Goal: Navigation & Orientation: Find specific page/section

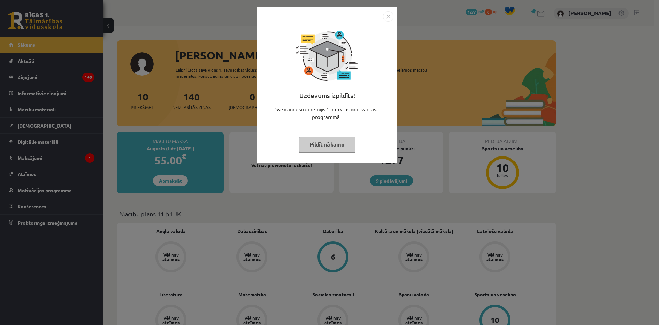
click at [389, 16] on img "Close" at bounding box center [388, 16] width 10 height 10
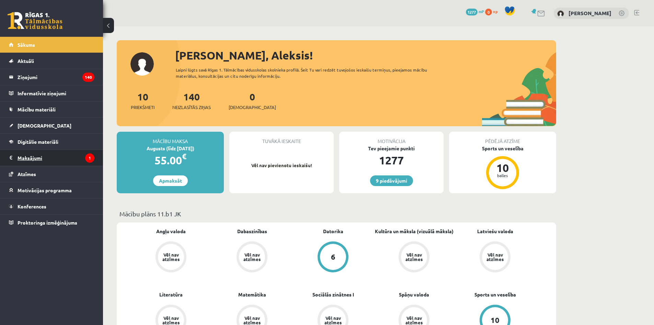
click at [30, 157] on legend "Maksājumi 1" at bounding box center [56, 158] width 77 height 16
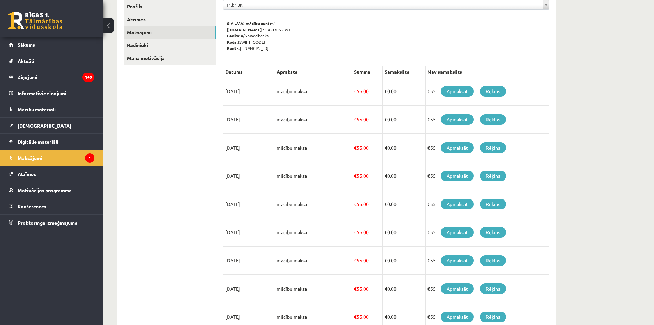
scroll to position [77, 0]
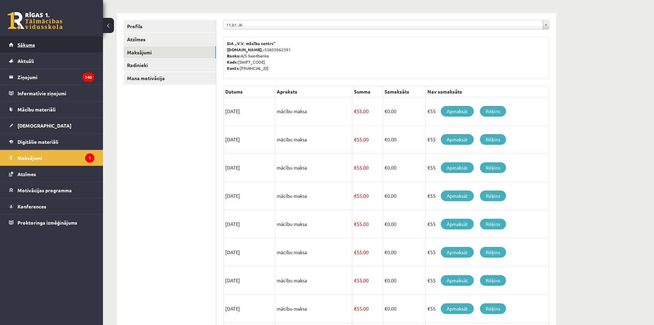
click at [29, 44] on span "Sākums" at bounding box center [27, 45] width 18 height 6
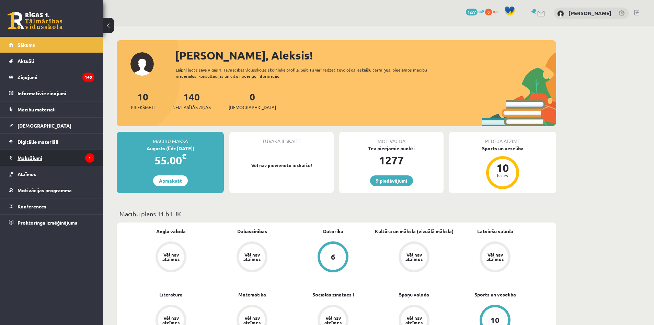
click at [31, 156] on legend "Maksājumi 1" at bounding box center [56, 158] width 77 height 16
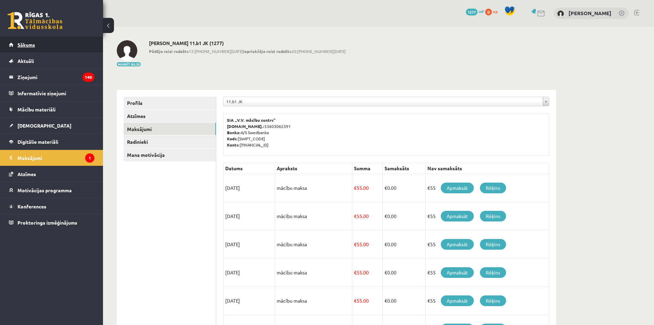
click at [27, 43] on span "Sākums" at bounding box center [27, 45] width 18 height 6
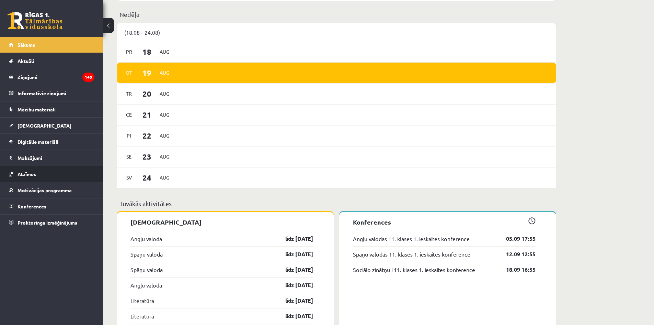
scroll to position [206, 0]
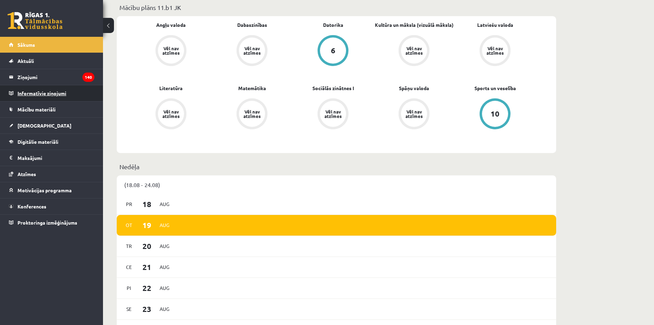
click at [34, 93] on legend "Informatīvie ziņojumi 0" at bounding box center [56, 93] width 77 height 16
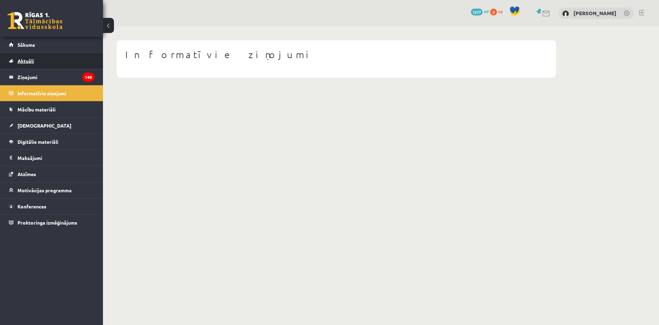
click at [30, 62] on span "Aktuāli" at bounding box center [26, 61] width 16 height 6
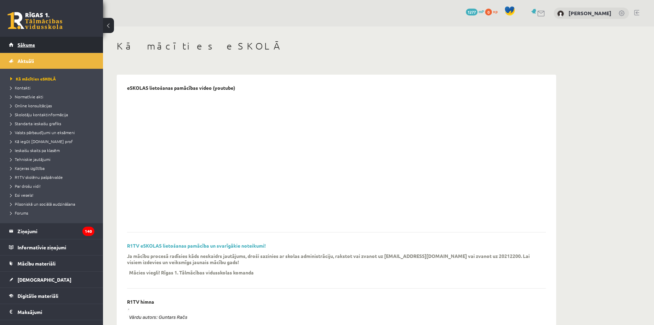
click at [27, 47] on span "Sākums" at bounding box center [27, 45] width 18 height 6
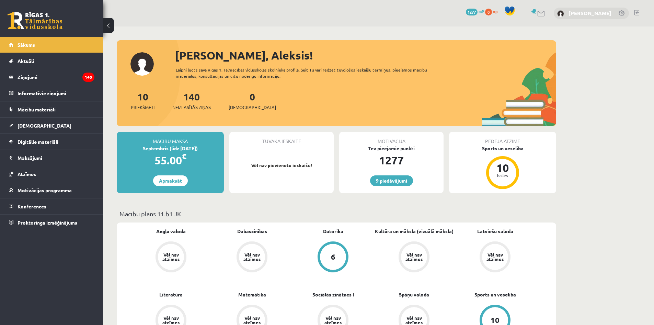
click at [593, 13] on link "[PERSON_NAME]" at bounding box center [590, 13] width 43 height 7
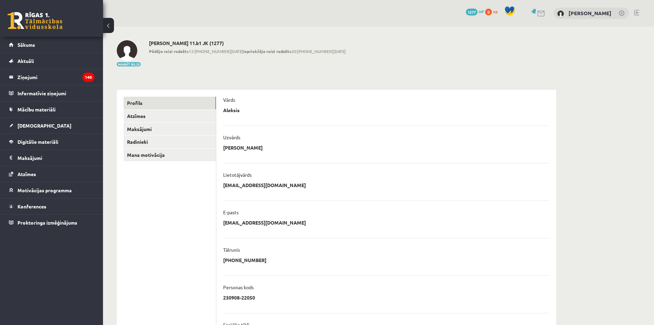
click at [620, 14] on link at bounding box center [622, 13] width 7 height 7
click at [621, 12] on link at bounding box center [622, 13] width 7 height 7
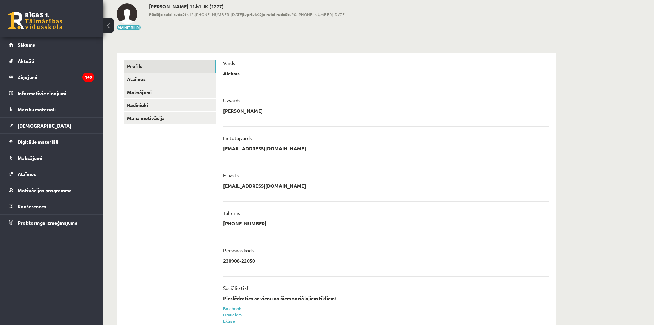
scroll to position [21, 0]
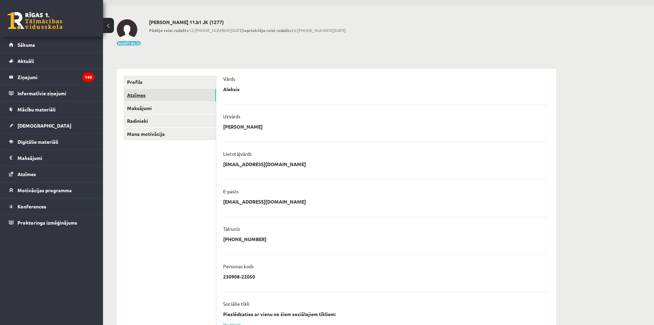
click at [170, 96] on link "Atzīmes" at bounding box center [170, 95] width 92 height 13
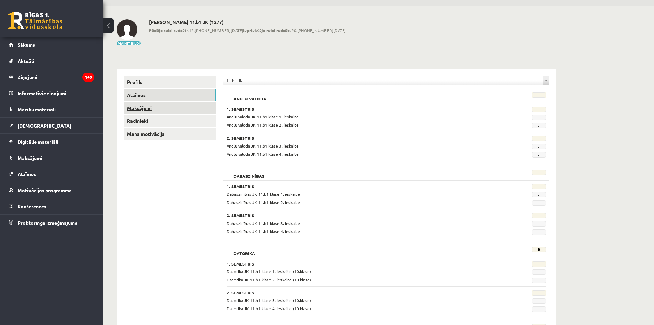
click at [160, 109] on link "Maksājumi" at bounding box center [170, 108] width 92 height 13
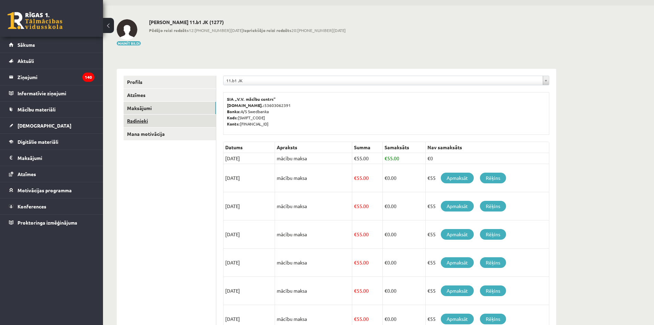
click at [168, 122] on link "Radinieki" at bounding box center [170, 120] width 92 height 13
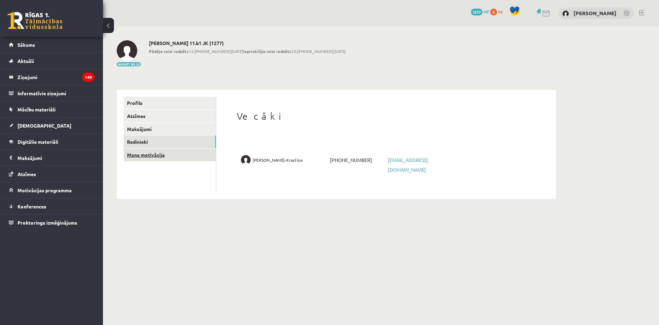
click at [173, 155] on link "Mana motivācija" at bounding box center [170, 154] width 92 height 13
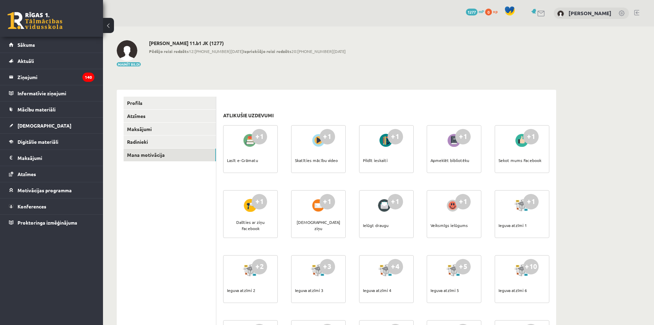
drag, startPoint x: 233, startPoint y: 88, endPoint x: 217, endPoint y: 91, distance: 15.4
click at [42, 45] on link "Sākums" at bounding box center [52, 45] width 86 height 16
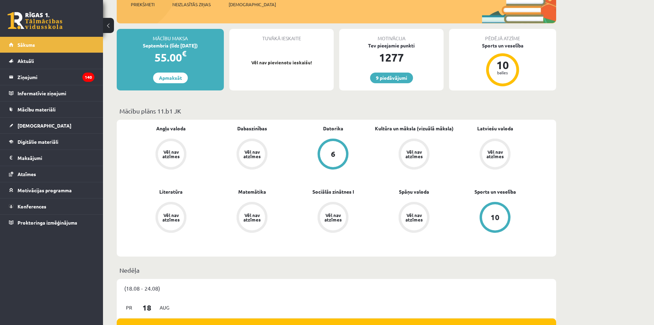
scroll to position [103, 0]
